Goal: Task Accomplishment & Management: Manage account settings

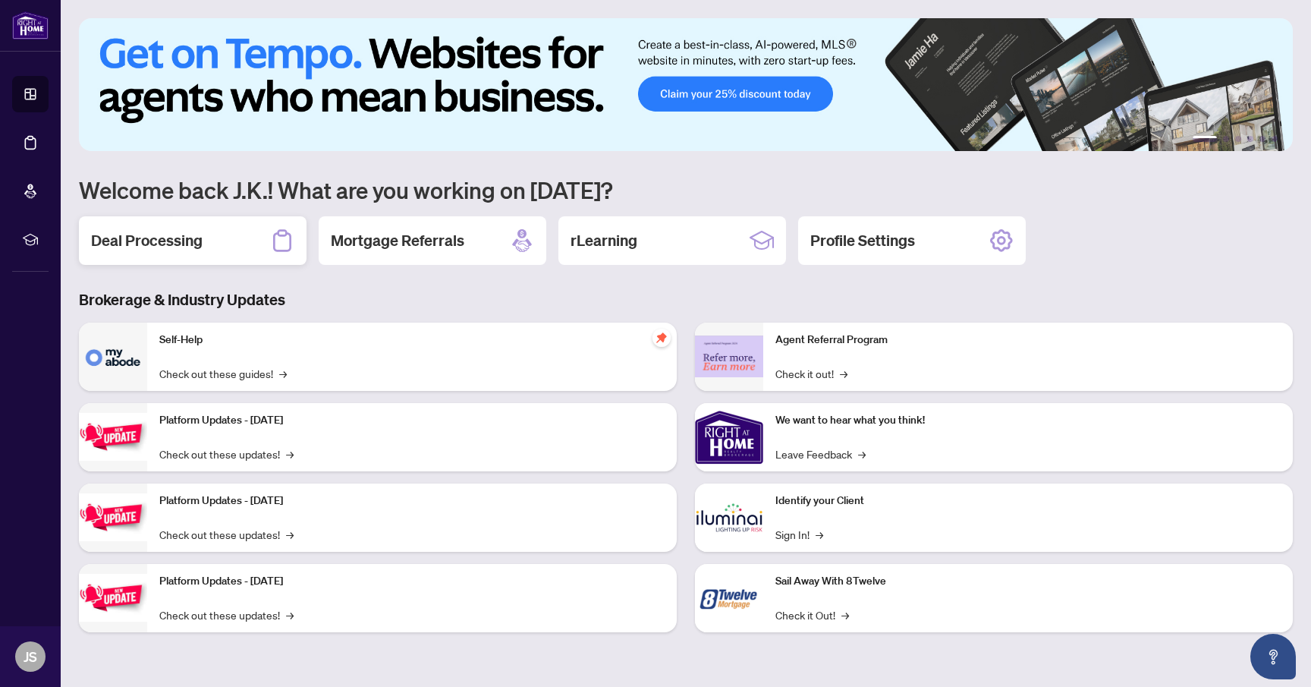
click at [203, 245] on div "Deal Processing" at bounding box center [193, 240] width 228 height 49
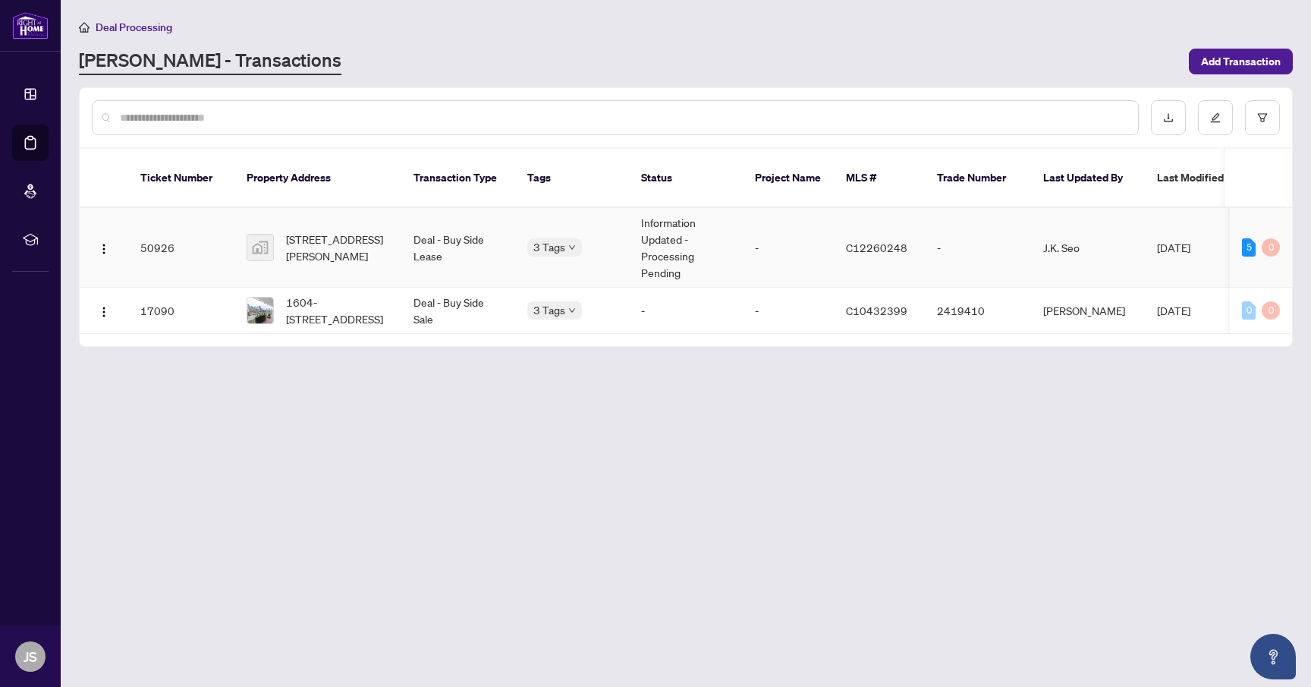
click at [445, 227] on td "Deal - Buy Side Lease" at bounding box center [458, 248] width 114 height 80
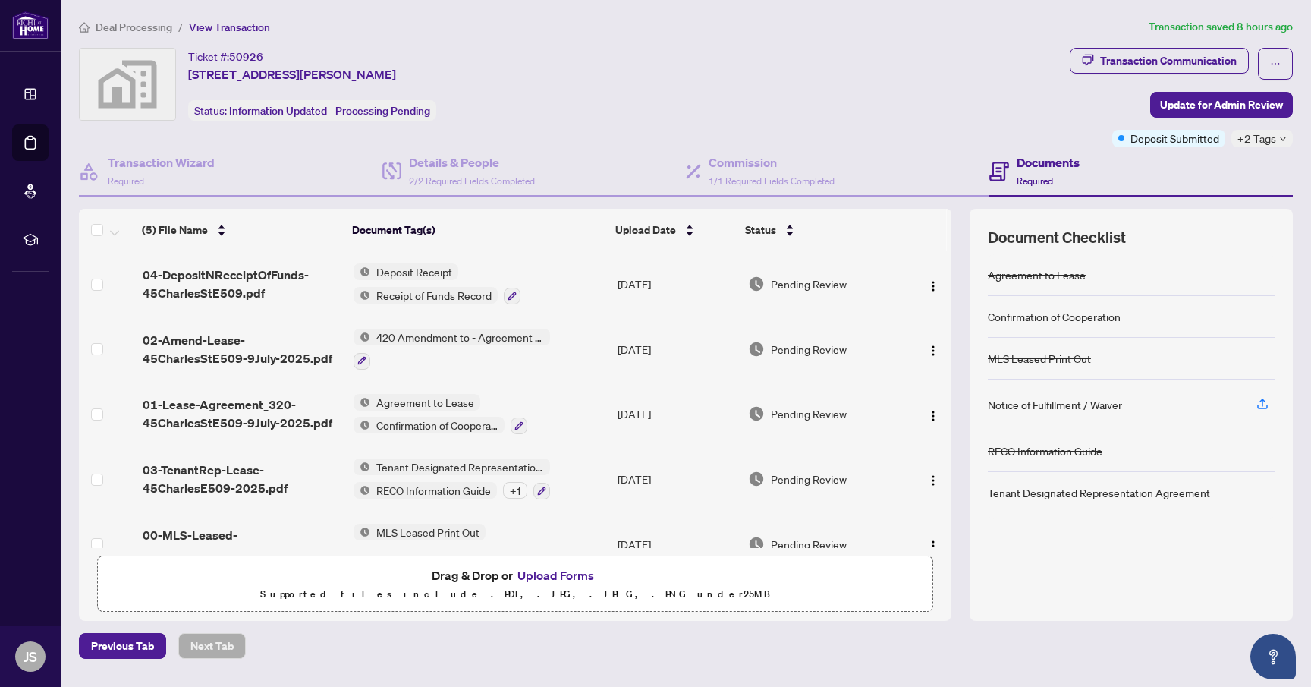
drag, startPoint x: 953, startPoint y: 335, endPoint x: 958, endPoint y: 344, distance: 10.9
click at [958, 344] on div "(5) File Name Document Tag(s) Upload Date Status 04-DepositNReceiptOfFunds-45Ch…" at bounding box center [686, 415] width 1214 height 412
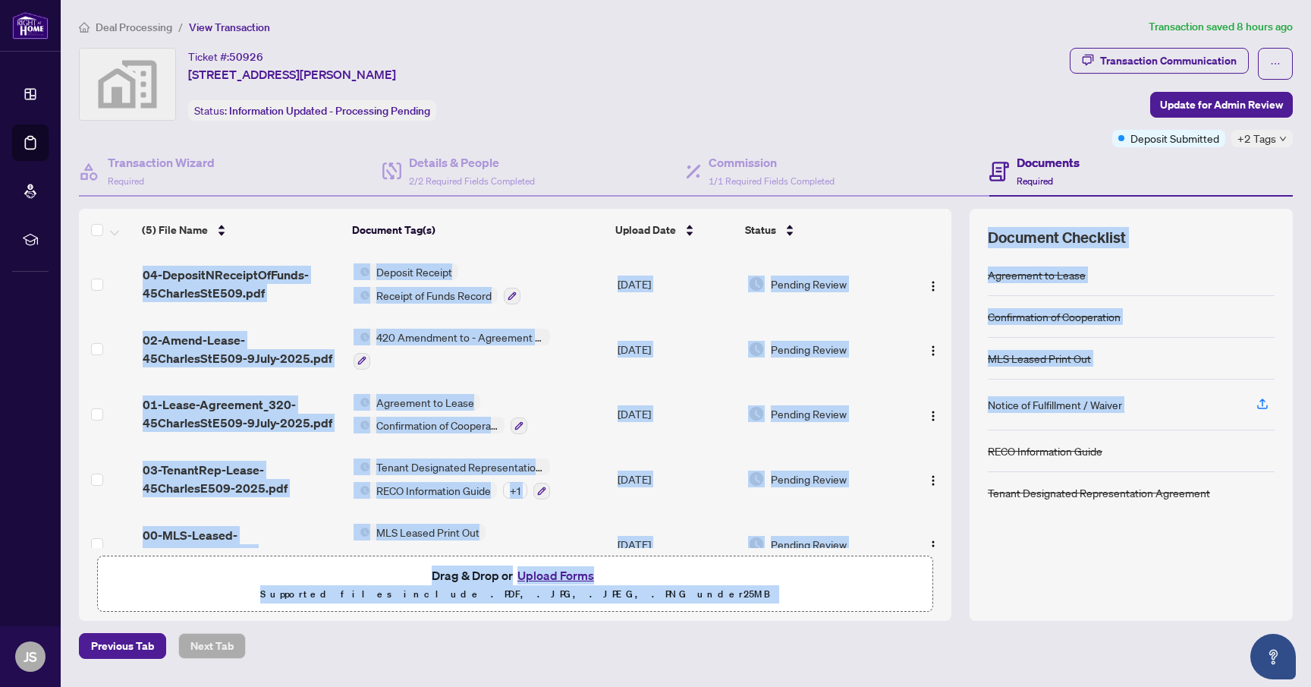
drag, startPoint x: 952, startPoint y: 360, endPoint x: 966, endPoint y: 434, distance: 75.6
click at [966, 434] on div "(5) File Name Document Tag(s) Upload Date Status 04-DepositNReceiptOfFunds-45Ch…" at bounding box center [686, 415] width 1214 height 412
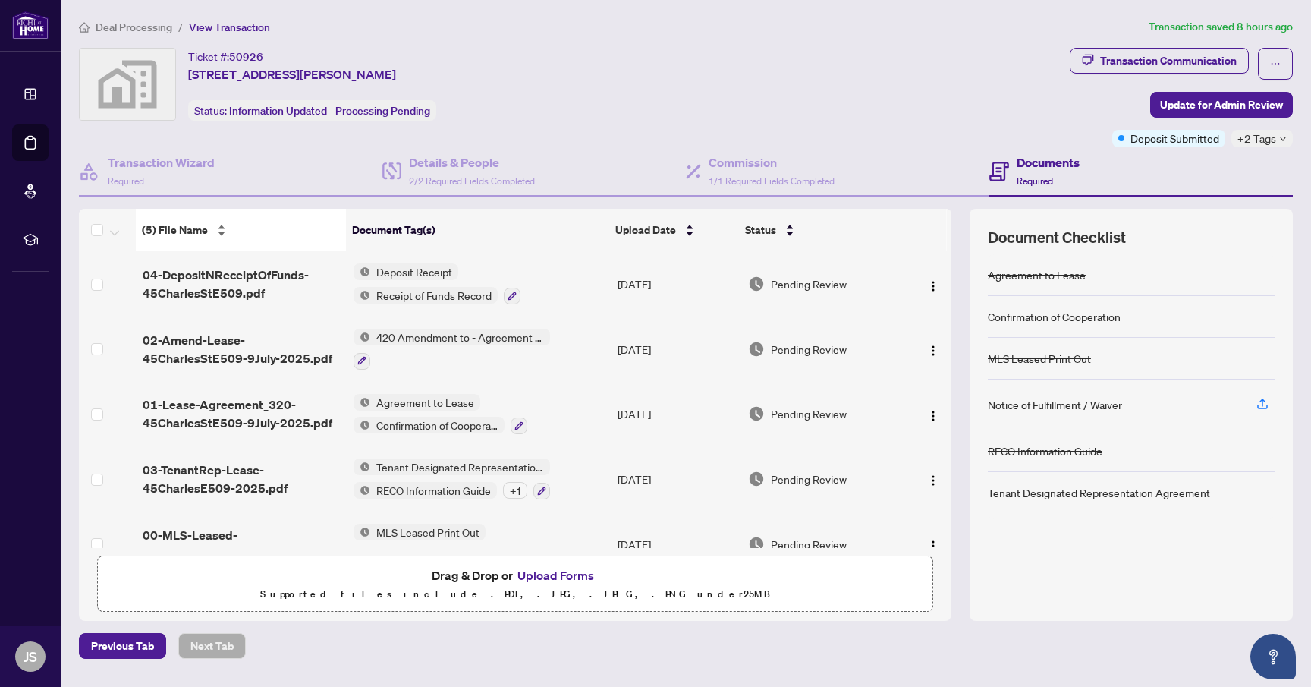
click at [154, 225] on span "(5) File Name" at bounding box center [175, 230] width 66 height 17
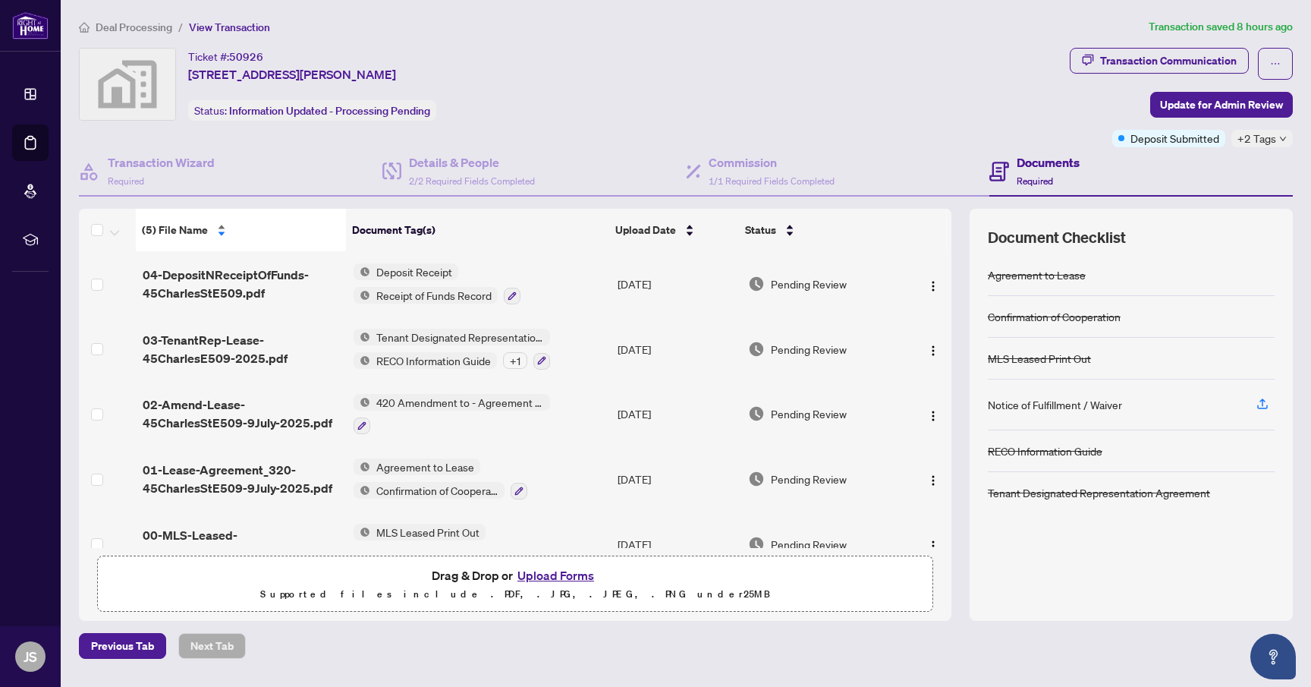
click at [221, 234] on div "(5) File Name" at bounding box center [241, 230] width 198 height 17
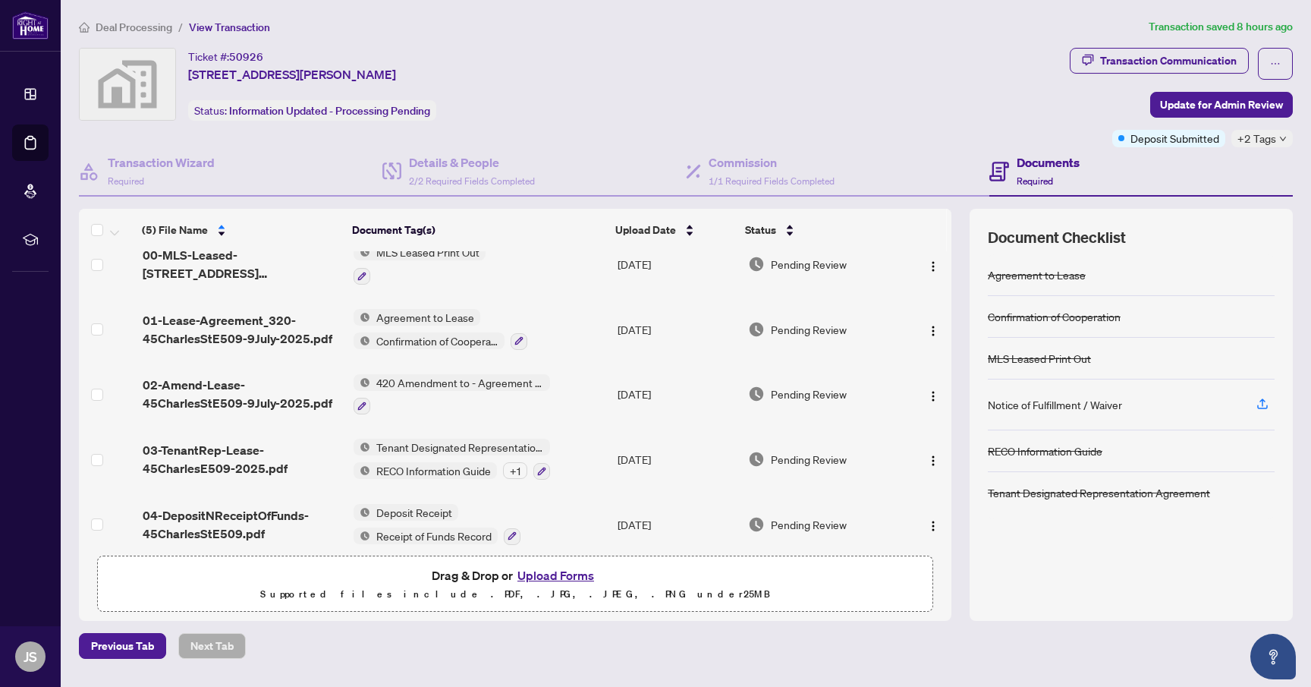
scroll to position [30, 0]
